Goal: Task Accomplishment & Management: Manage account settings

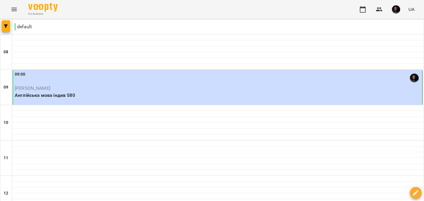
scroll to position [264, 0]
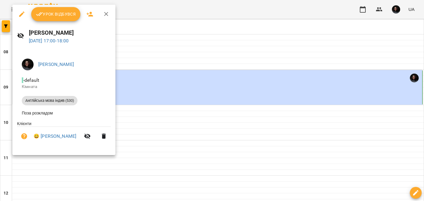
click at [63, 21] on button "Урок відбувся" at bounding box center [55, 14] width 49 height 14
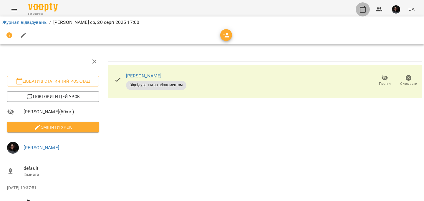
click at [363, 10] on icon "button" at bounding box center [362, 9] width 7 height 7
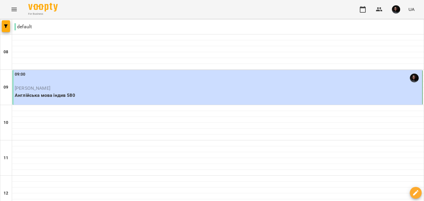
scroll to position [328, 0]
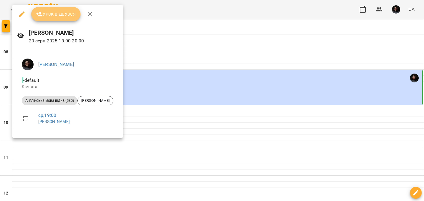
click at [48, 11] on span "Урок відбувся" at bounding box center [56, 14] width 40 height 7
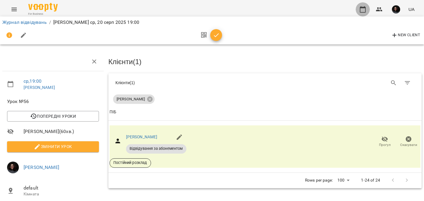
click at [360, 10] on icon "button" at bounding box center [362, 9] width 6 height 6
